Goal: Task Accomplishment & Management: Use online tool/utility

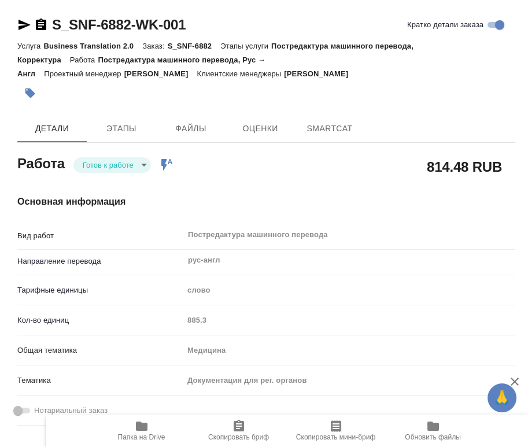
type textarea "x"
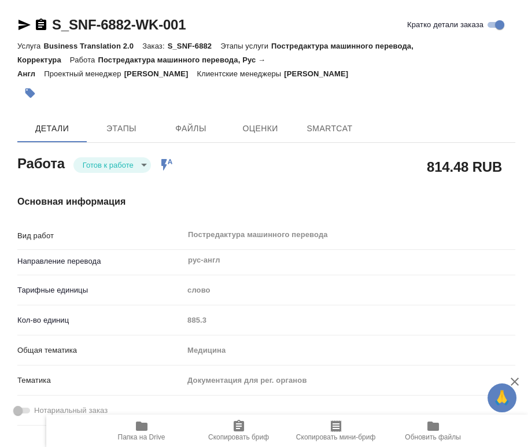
type textarea "x"
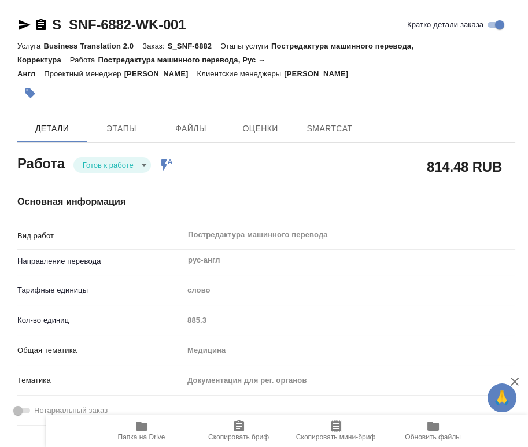
type textarea "x"
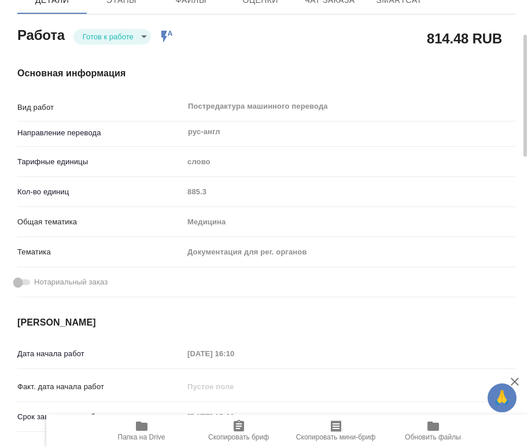
type textarea "x"
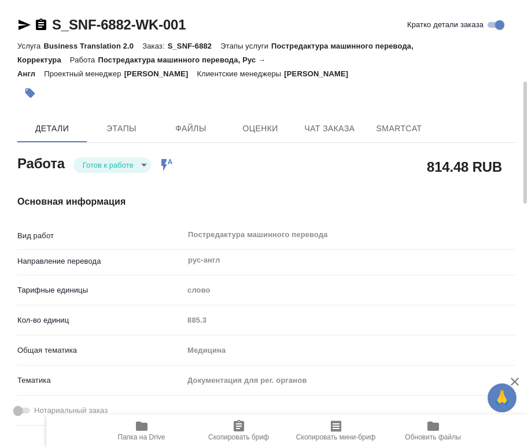
type textarea "x"
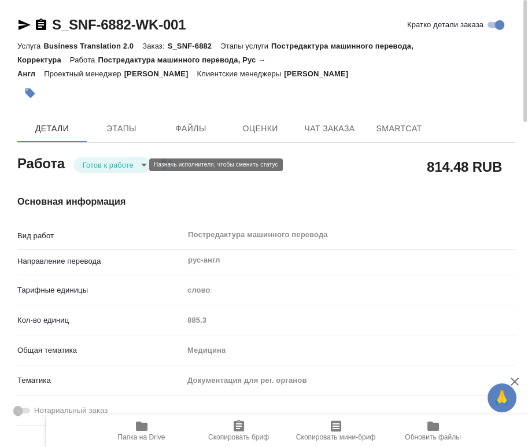
click at [116, 166] on body "🙏 .cls-1 fill:#fff; AWATERA Chernyayeva Tatyana Работы Чаты График Выйти S_SNF-…" at bounding box center [264, 223] width 528 height 447
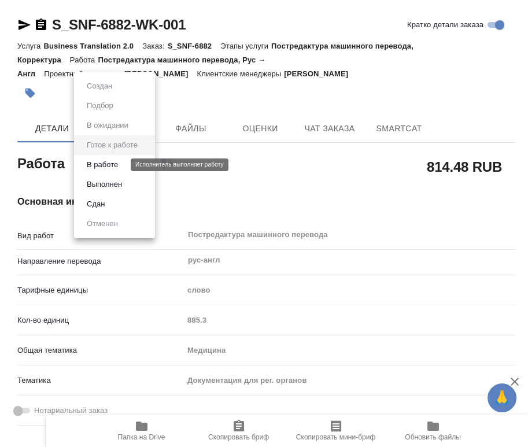
click at [110, 170] on button "В работе" at bounding box center [102, 164] width 38 height 13
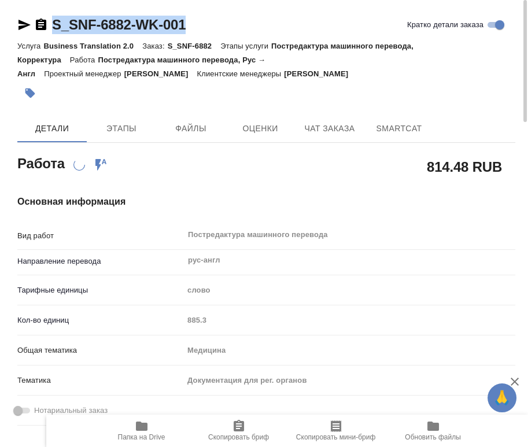
drag, startPoint x: 196, startPoint y: 21, endPoint x: 54, endPoint y: 15, distance: 141.8
click at [54, 16] on div "S_SNF-6882-WK-001 Кратко детали заказа" at bounding box center [266, 25] width 498 height 19
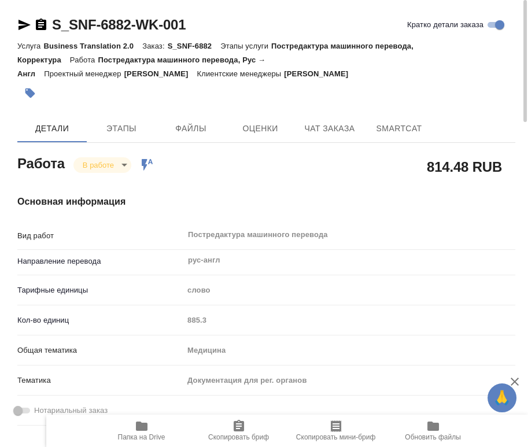
type textarea "x"
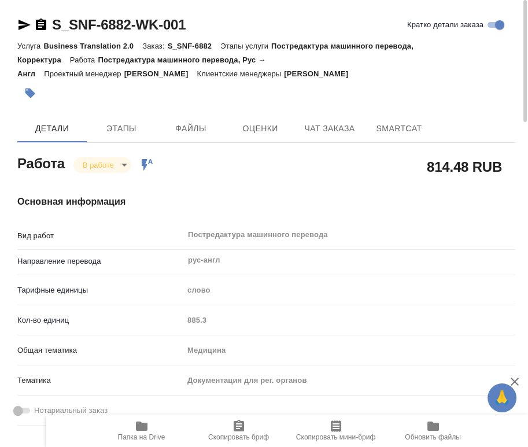
type textarea "x"
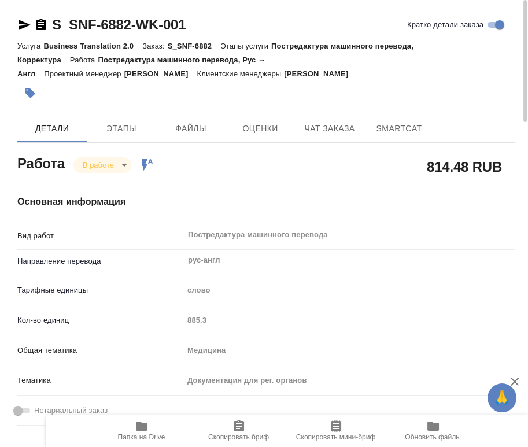
type textarea "x"
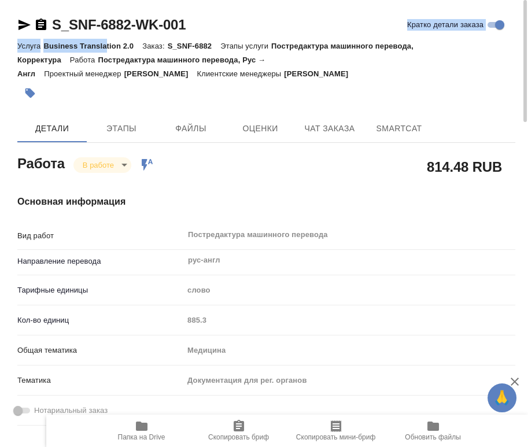
drag, startPoint x: 205, startPoint y: 24, endPoint x: 108, endPoint y: 41, distance: 99.2
click at [108, 41] on div "S_SNF-6882-WK-001 Кратко детали заказа Услуга Business Translation 2.0 Заказ: S…" at bounding box center [266, 61] width 498 height 90
click at [208, 23] on div "S_SNF-6882-WK-001 Кратко детали заказа" at bounding box center [266, 25] width 498 height 19
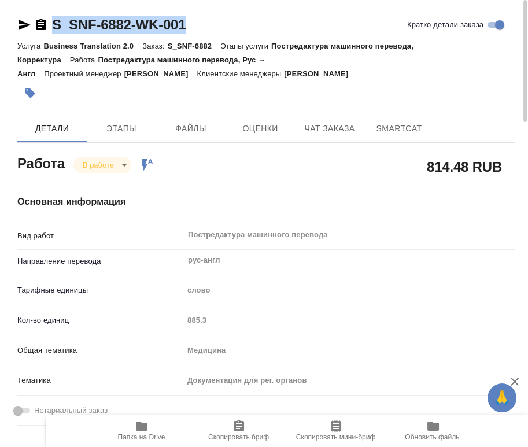
drag, startPoint x: 117, startPoint y: 19, endPoint x: 48, endPoint y: 20, distance: 68.8
click at [48, 20] on div "S_SNF-6882-WK-001 Кратко детали заказа" at bounding box center [266, 25] width 498 height 19
copy link "S_SNF-6882-WK-001"
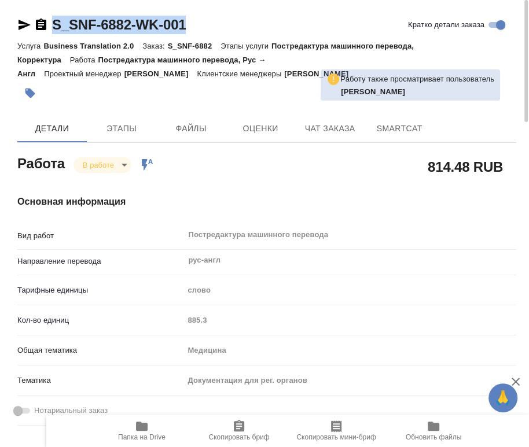
type textarea "x"
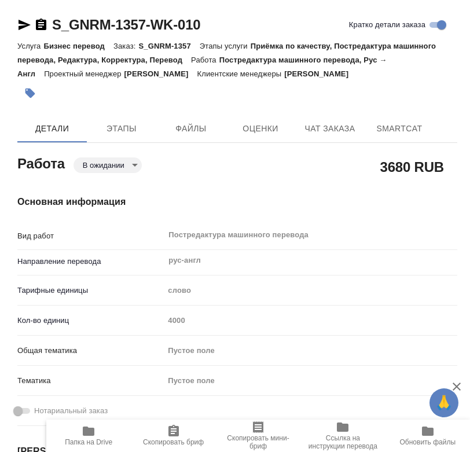
type textarea "x"
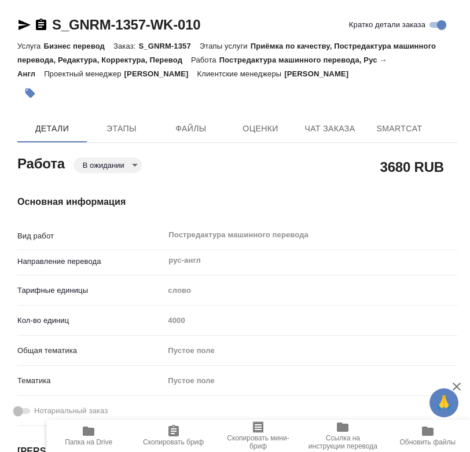
type textarea "x"
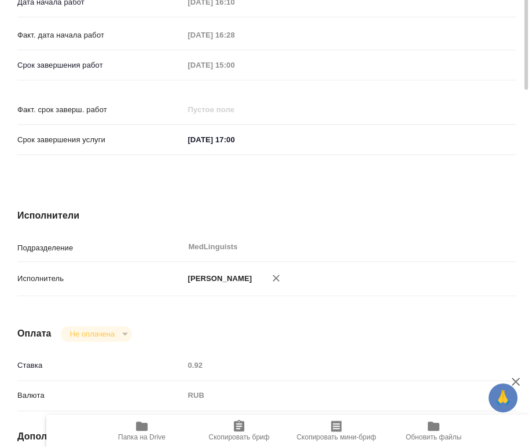
scroll to position [544, 0]
